Goal: Transaction & Acquisition: Obtain resource

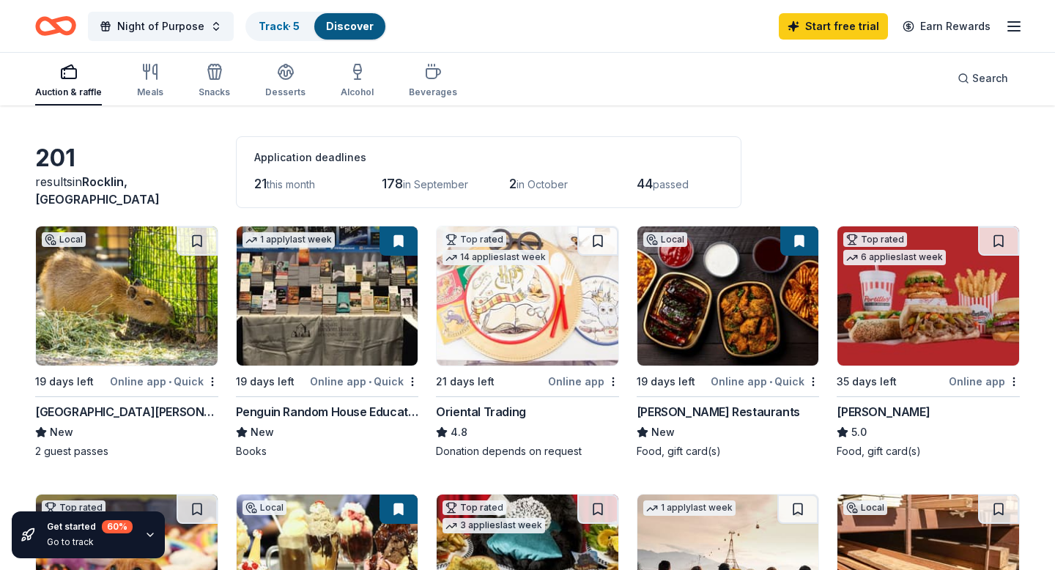
scroll to position [46, 0]
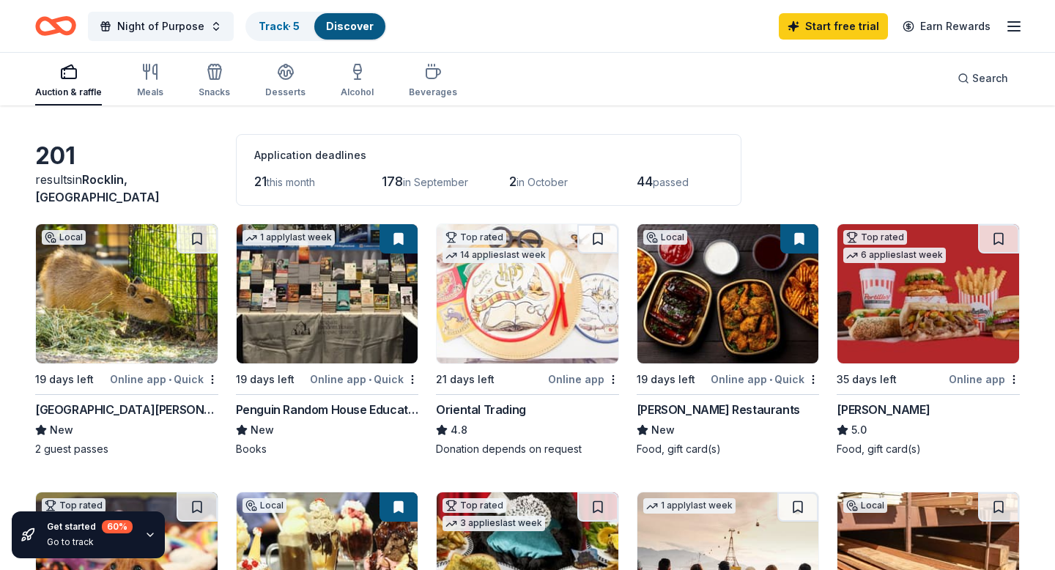
drag, startPoint x: 32, startPoint y: 409, endPoint x: 150, endPoint y: 409, distance: 117.9
click at [67, 407] on div "Santa Barbara Zoo" at bounding box center [126, 410] width 183 height 18
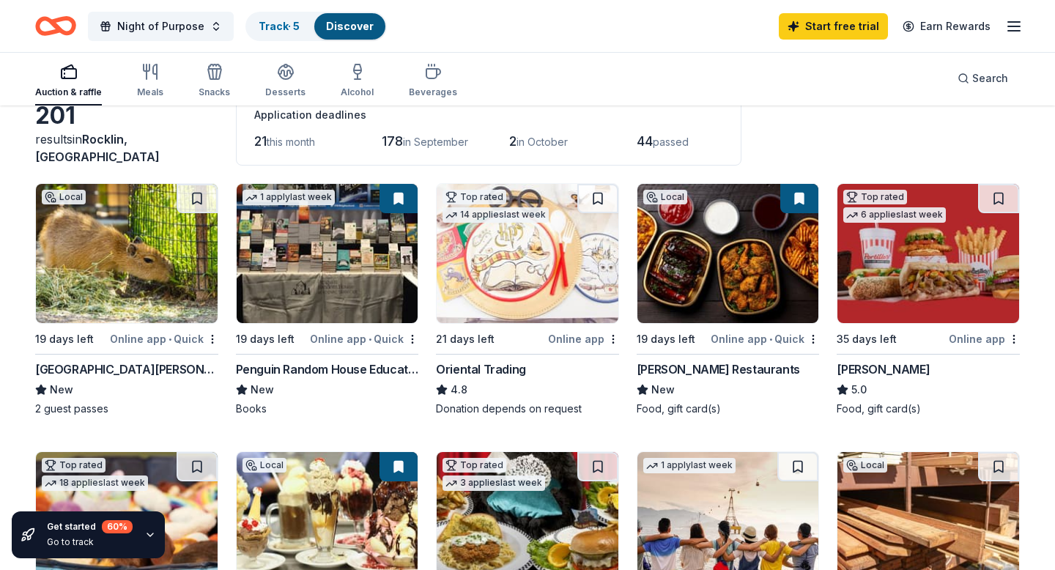
scroll to position [88, 0]
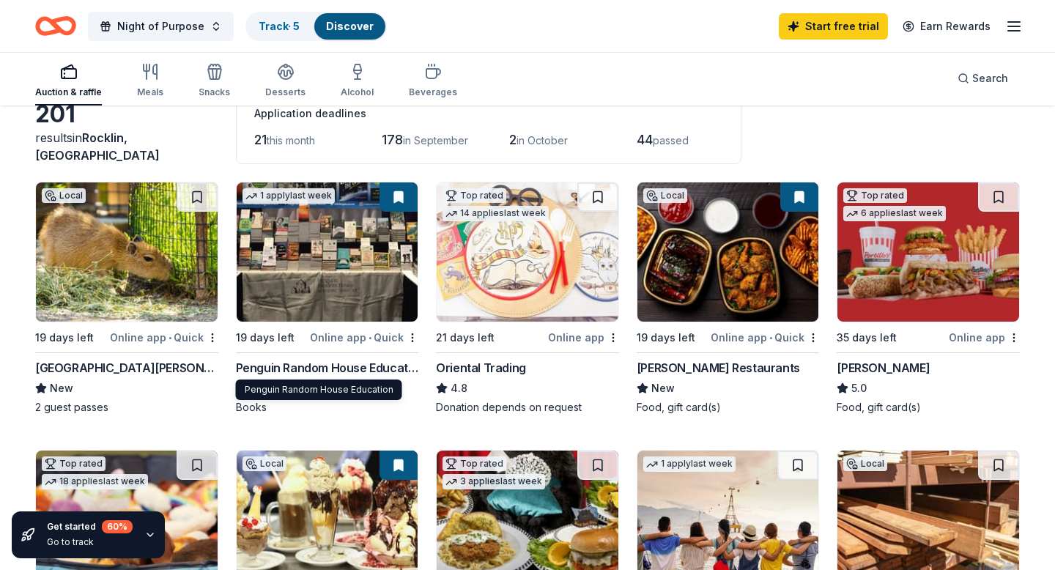
click at [329, 371] on div "Penguin Random House Education" at bounding box center [327, 368] width 183 height 18
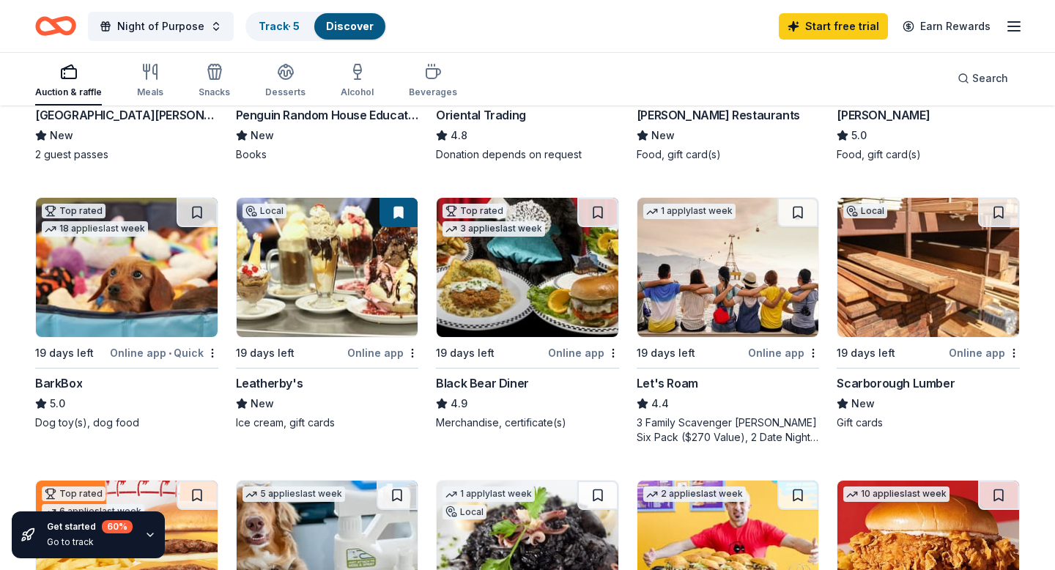
scroll to position [342, 0]
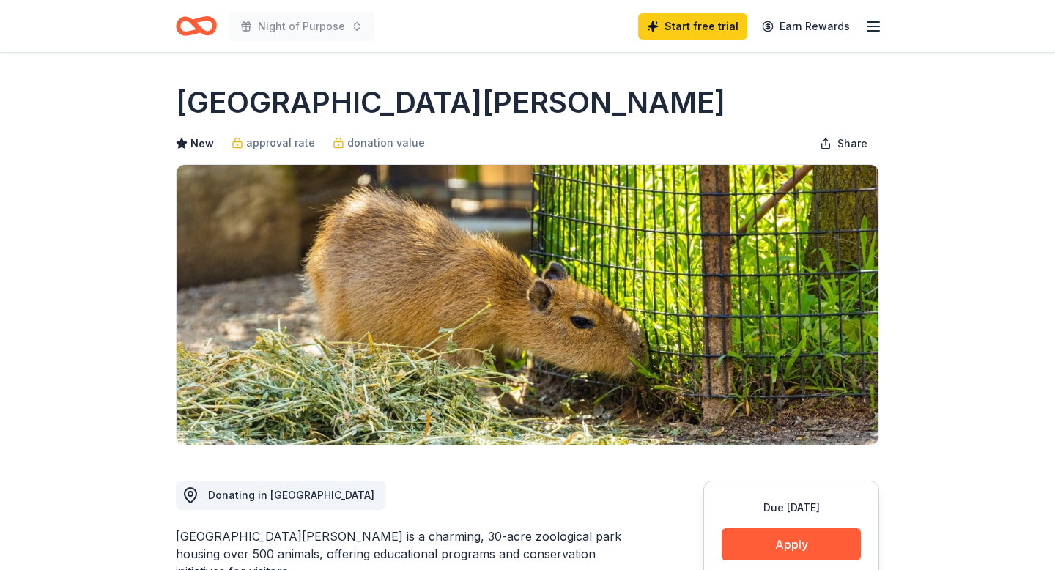
drag, startPoint x: 159, startPoint y: 100, endPoint x: 437, endPoint y: 105, distance: 278.4
drag, startPoint x: 462, startPoint y: 105, endPoint x: 159, endPoint y: 105, distance: 303.3
click at [188, 107] on h1 "Santa Barbara Zoo" at bounding box center [450, 102] width 549 height 41
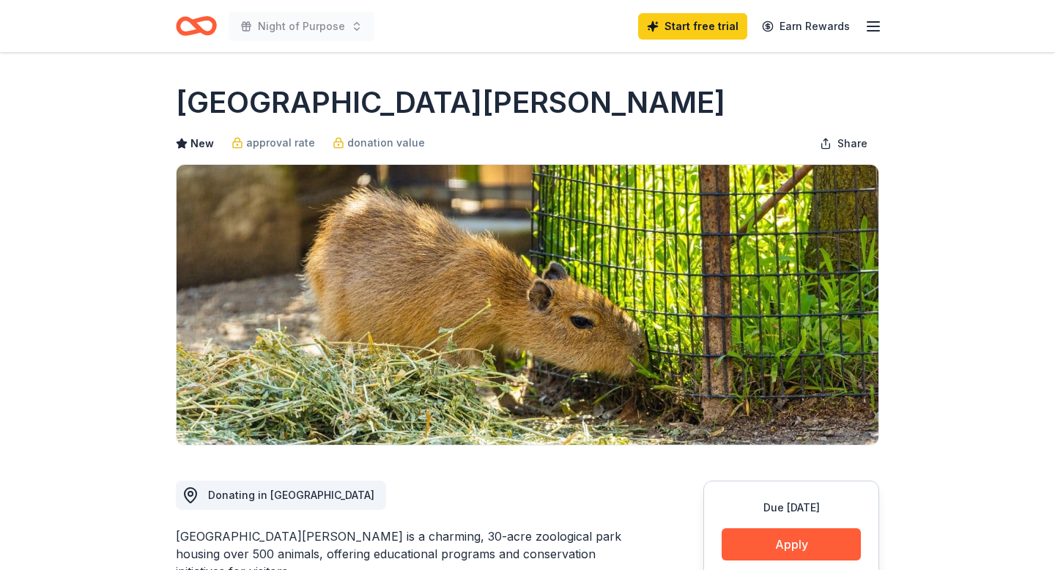
click at [188, 107] on h1 "Santa Barbara Zoo" at bounding box center [450, 102] width 549 height 41
drag, startPoint x: 171, startPoint y: 538, endPoint x: 271, endPoint y: 538, distance: 99.6
drag, startPoint x: 284, startPoint y: 538, endPoint x: 234, endPoint y: 538, distance: 49.8
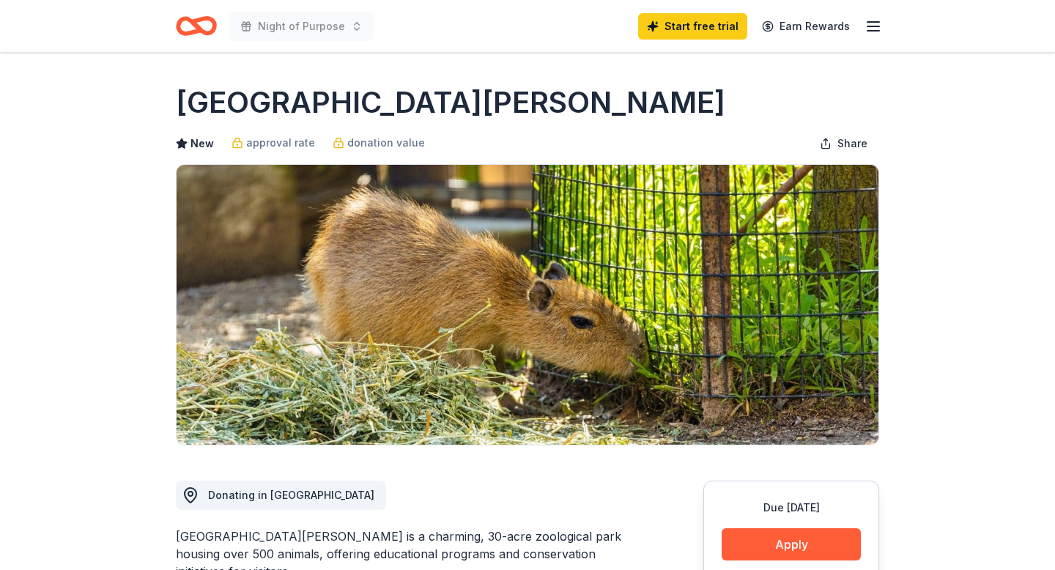
click at [235, 538] on div "Santa Barbara Zoo is a charming, 30-acre zoological park housing over 500 anima…" at bounding box center [404, 553] width 457 height 53
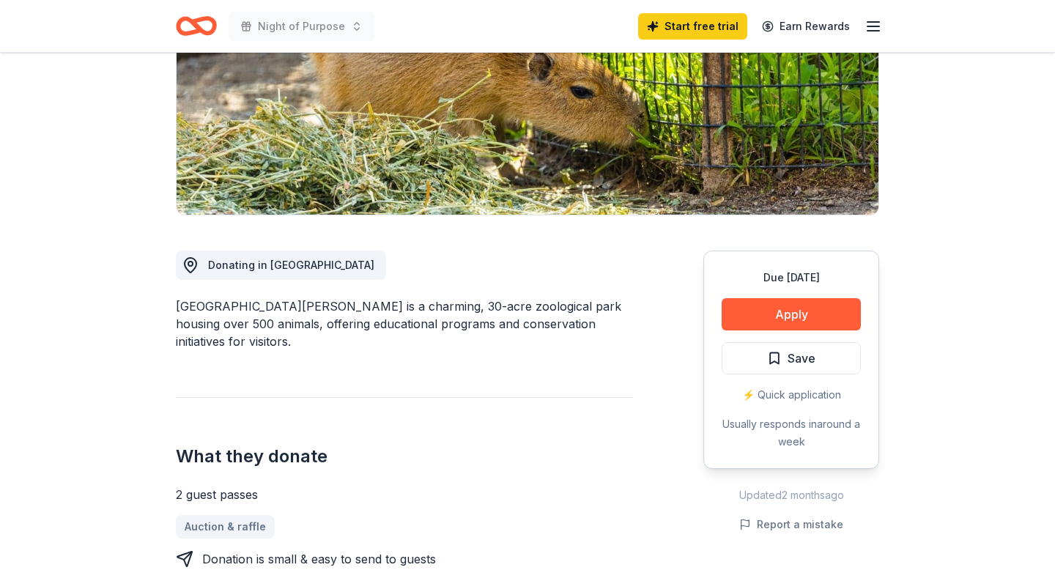
scroll to position [256, 0]
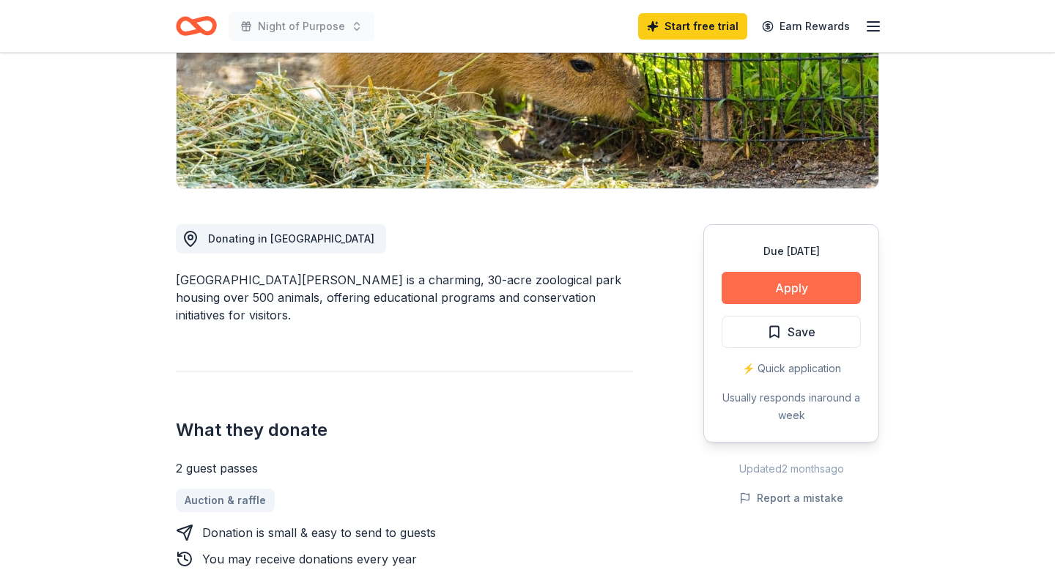
click at [806, 283] on button "Apply" at bounding box center [791, 288] width 139 height 32
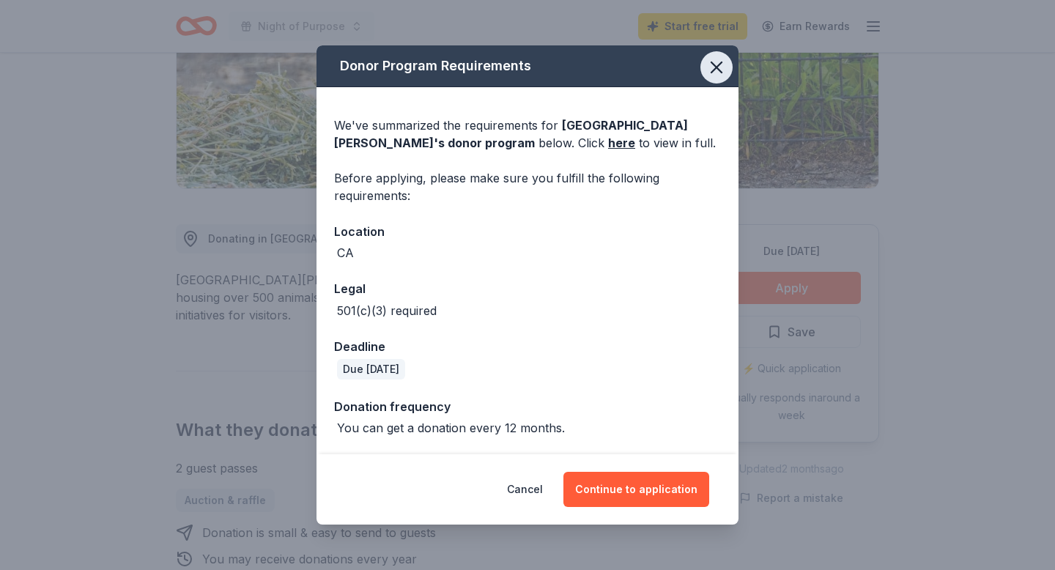
click at [716, 64] on icon "button" at bounding box center [716, 67] width 21 height 21
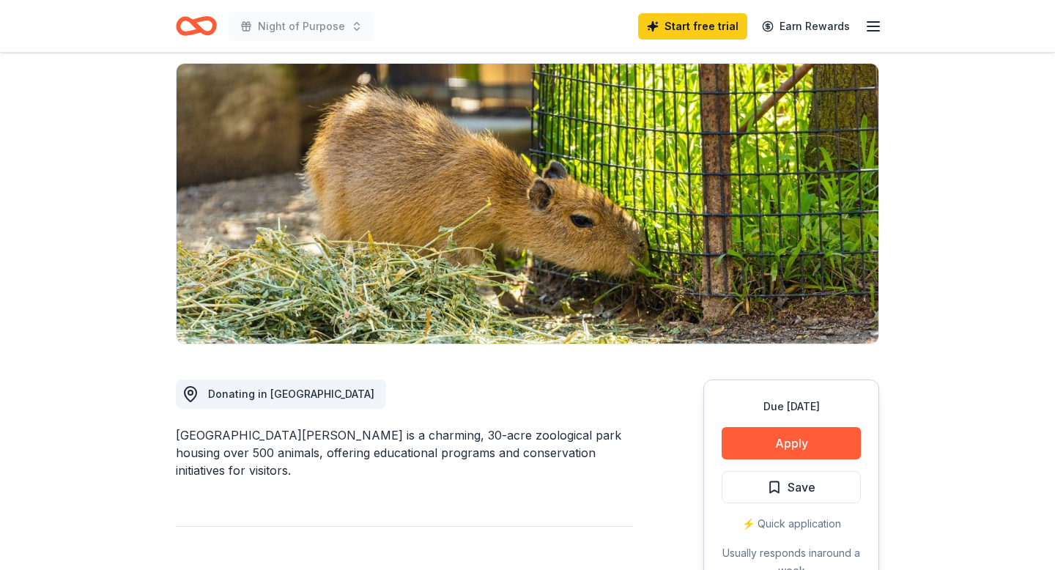
scroll to position [81, 0]
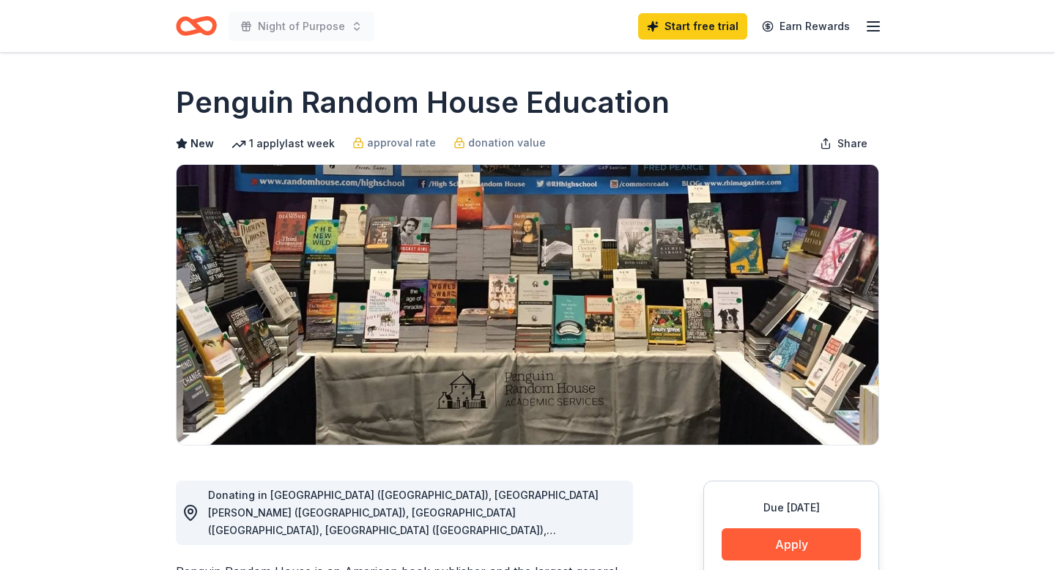
scroll to position [56, 0]
